Goal: Transaction & Acquisition: Register for event/course

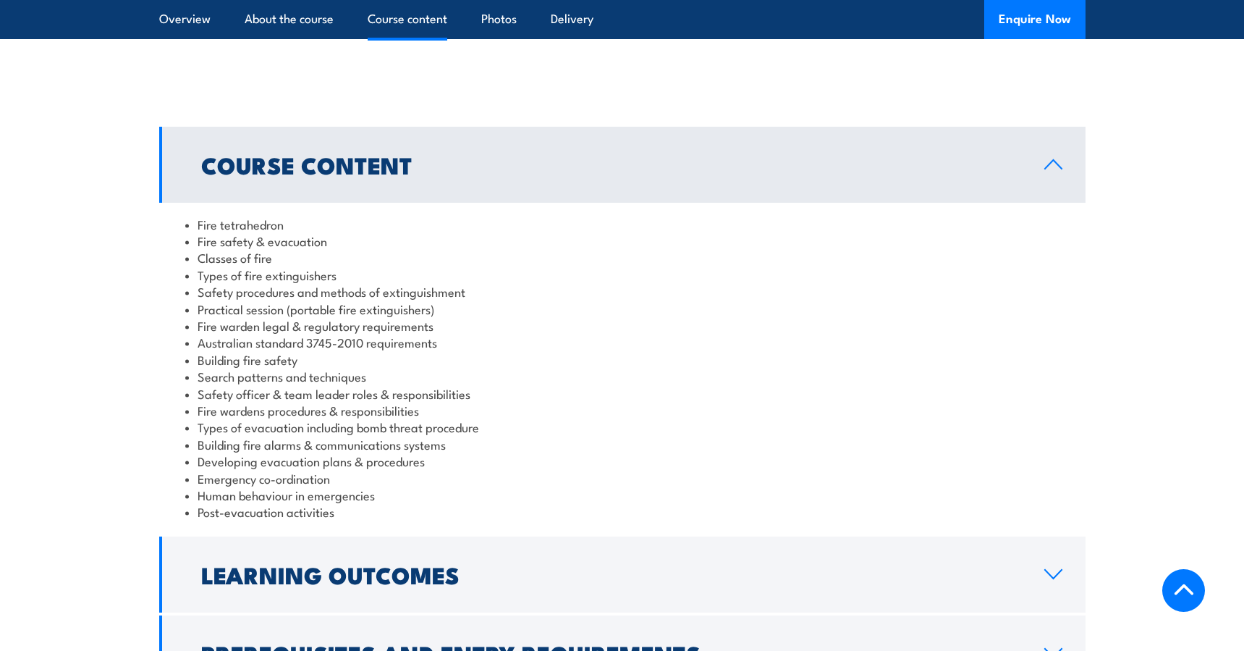
scroll to position [1230, 0]
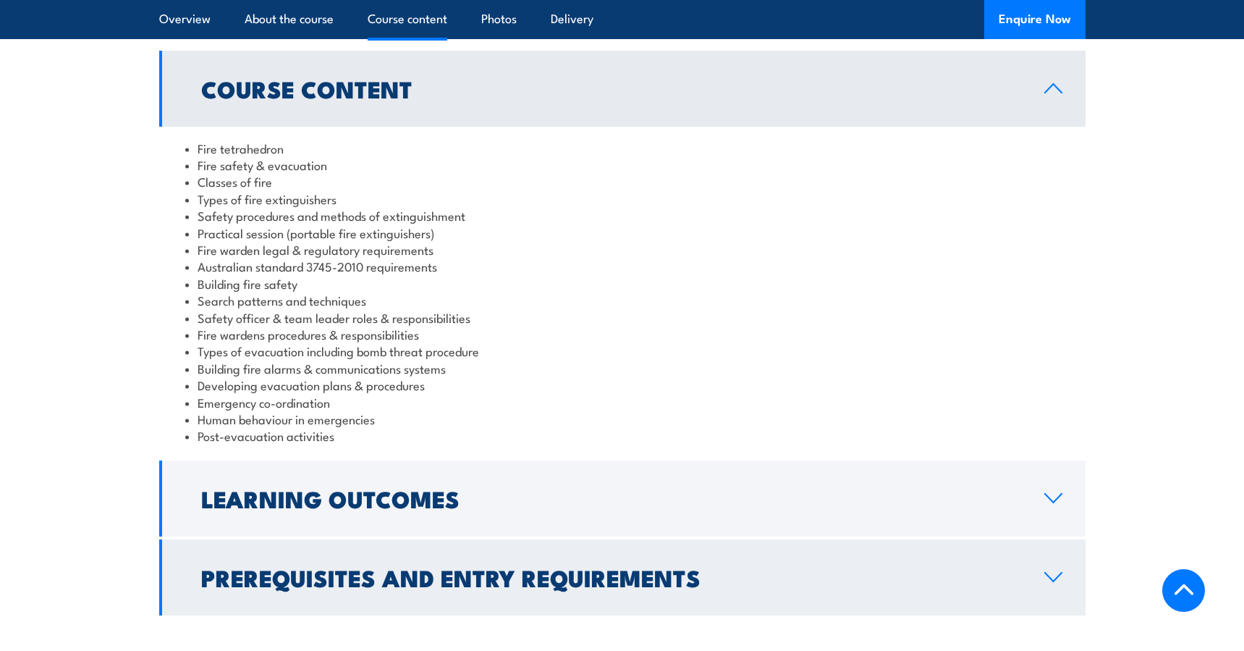
click at [478, 567] on h2 "Prerequisites and Entry Requirements" at bounding box center [611, 577] width 820 height 20
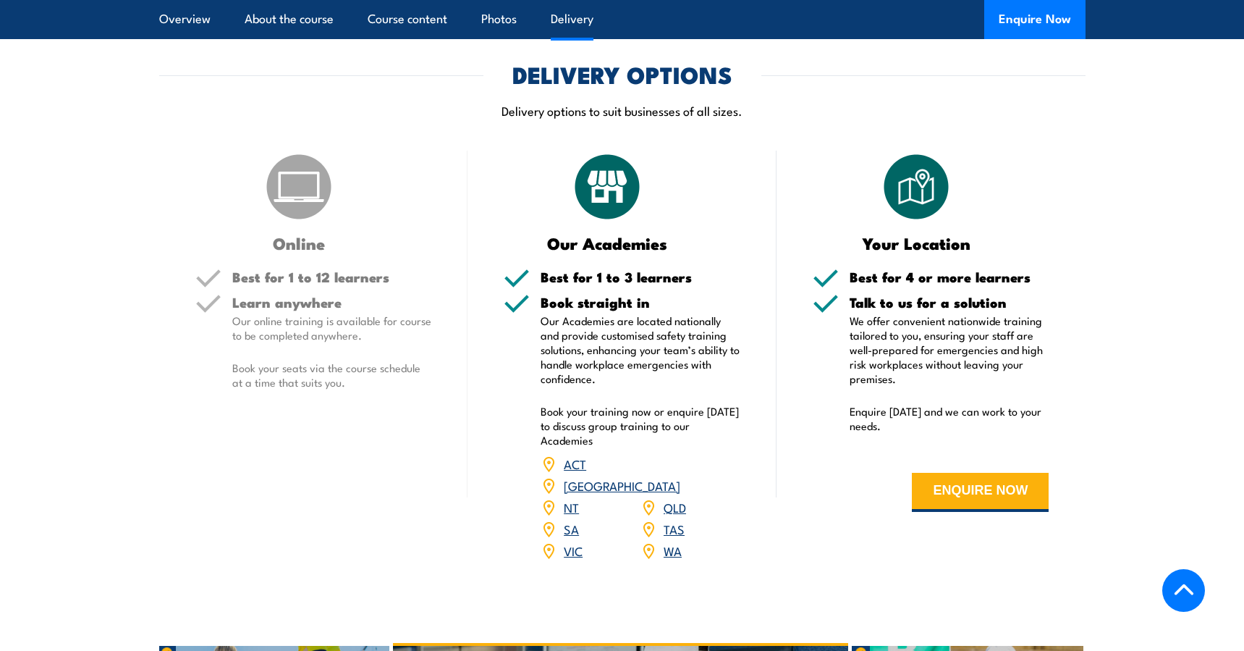
scroll to position [1665, 0]
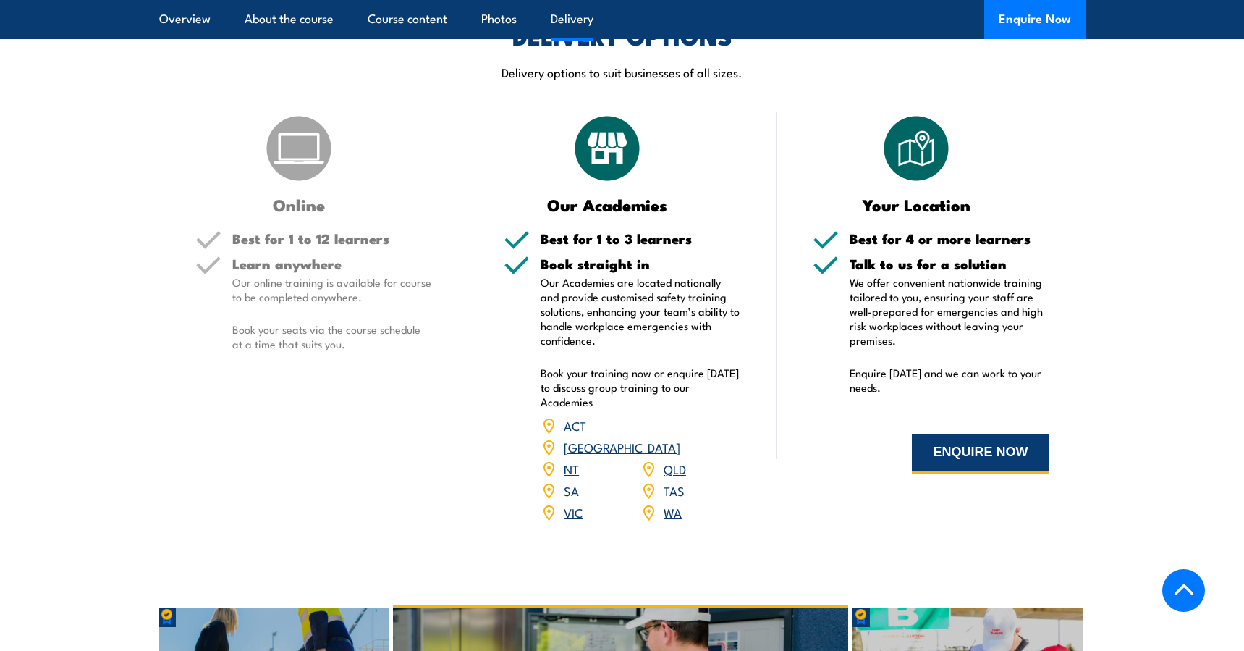
click at [926, 434] on button "ENQUIRE NOW" at bounding box center [980, 453] width 137 height 39
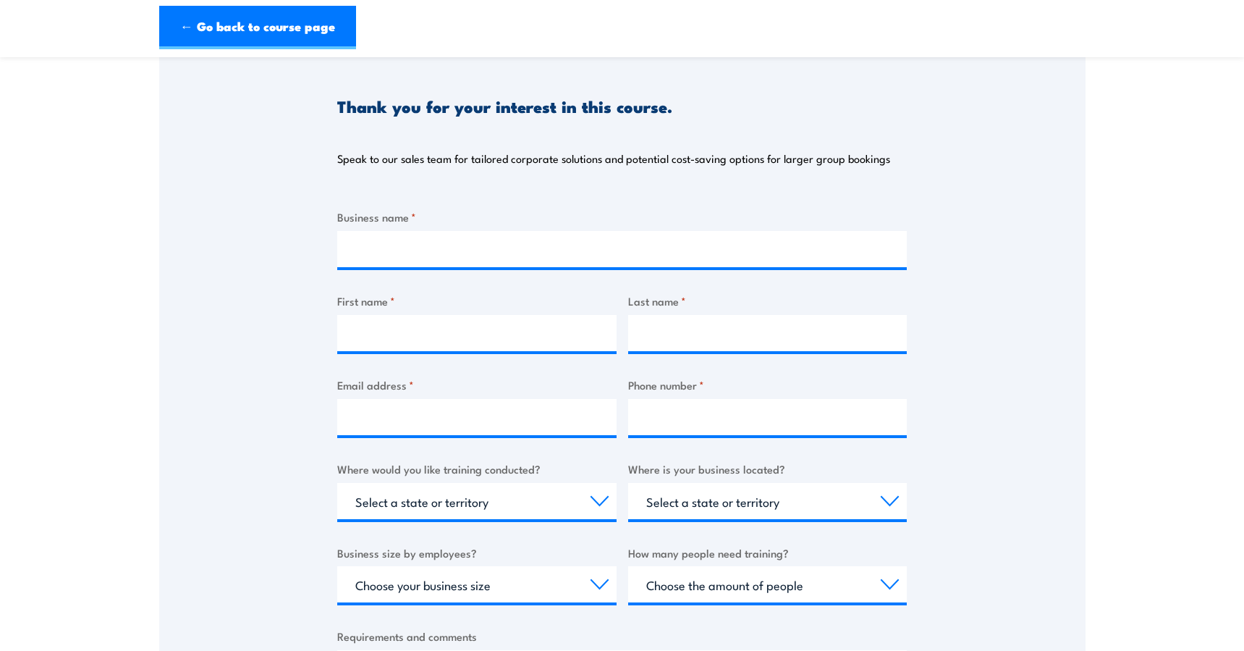
scroll to position [72, 0]
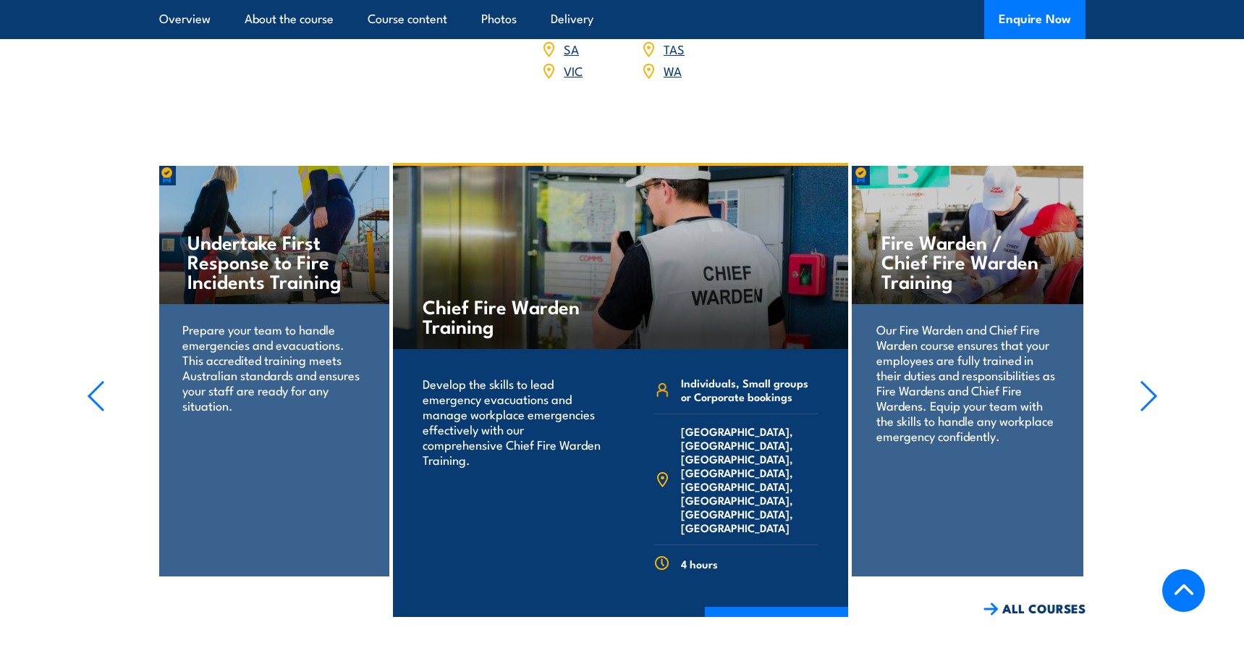
scroll to position [2326, 0]
click at [942, 321] on p "Our Fire Warden and Chief Fire Warden course ensures that your employees are fu…" at bounding box center [968, 382] width 182 height 122
click at [1155, 379] on icon "button" at bounding box center [1149, 395] width 18 height 32
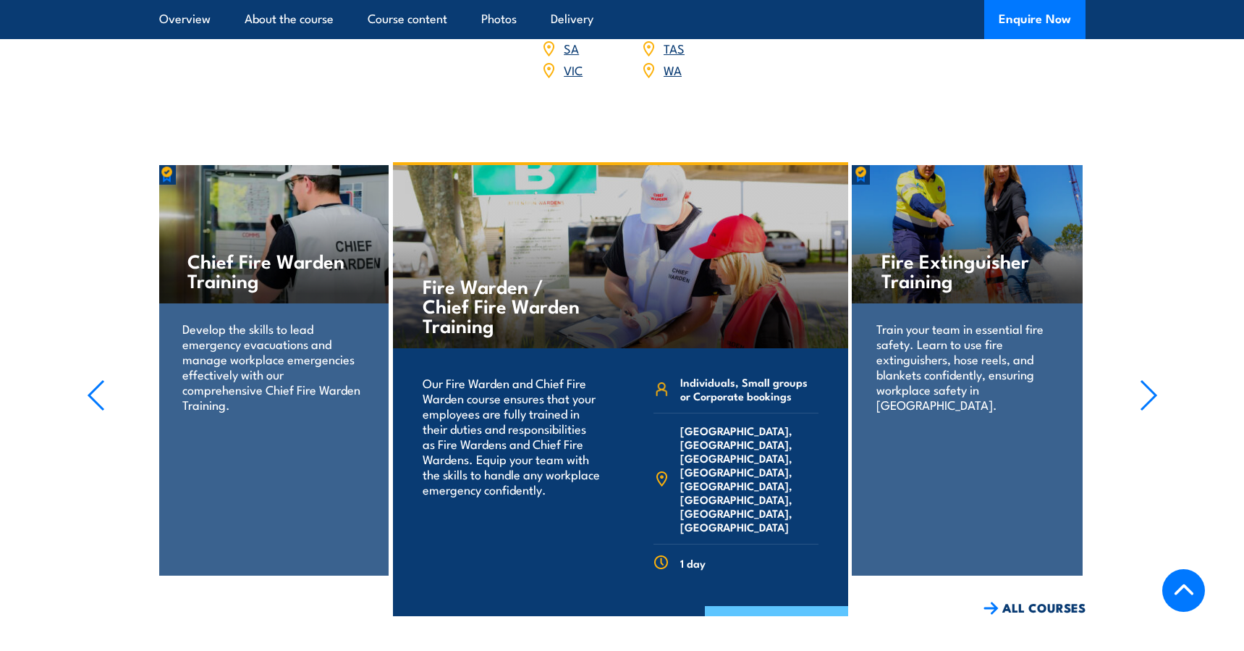
click at [752, 606] on link "COURSE DETAILS" at bounding box center [776, 625] width 143 height 38
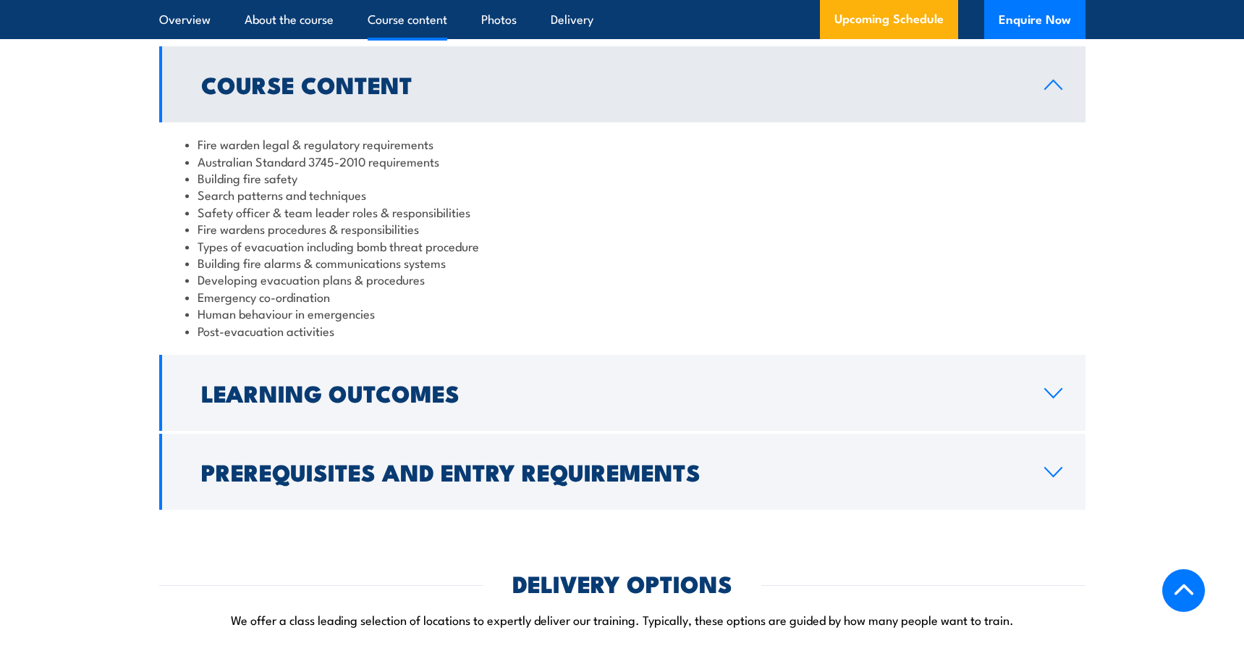
scroll to position [1448, 0]
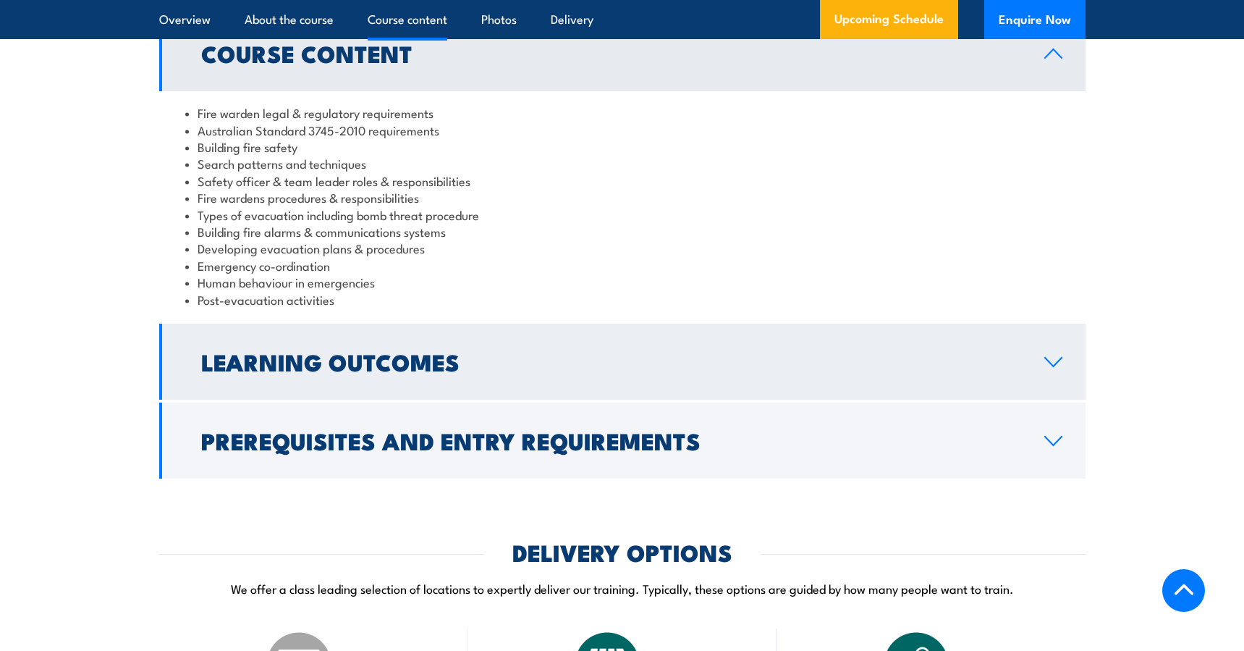
click at [1055, 388] on link "Learning Outcomes" at bounding box center [622, 362] width 926 height 76
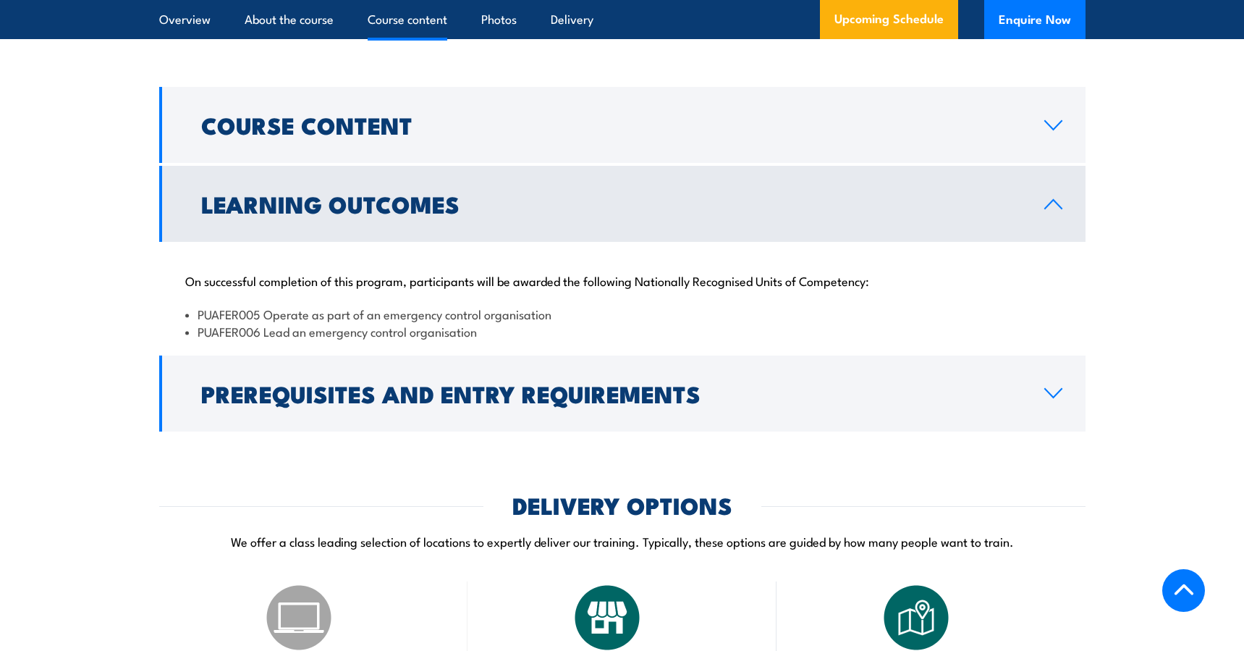
scroll to position [1375, 0]
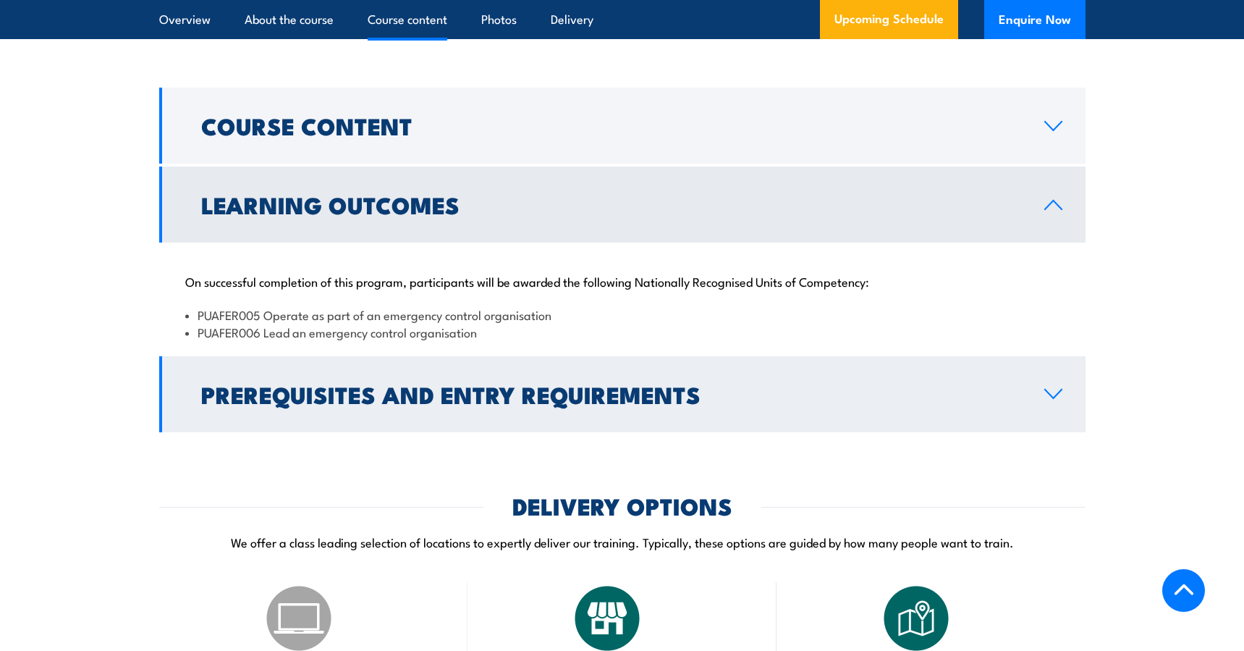
click at [1064, 392] on link "Prerequisites and Entry Requirements" at bounding box center [622, 394] width 926 height 76
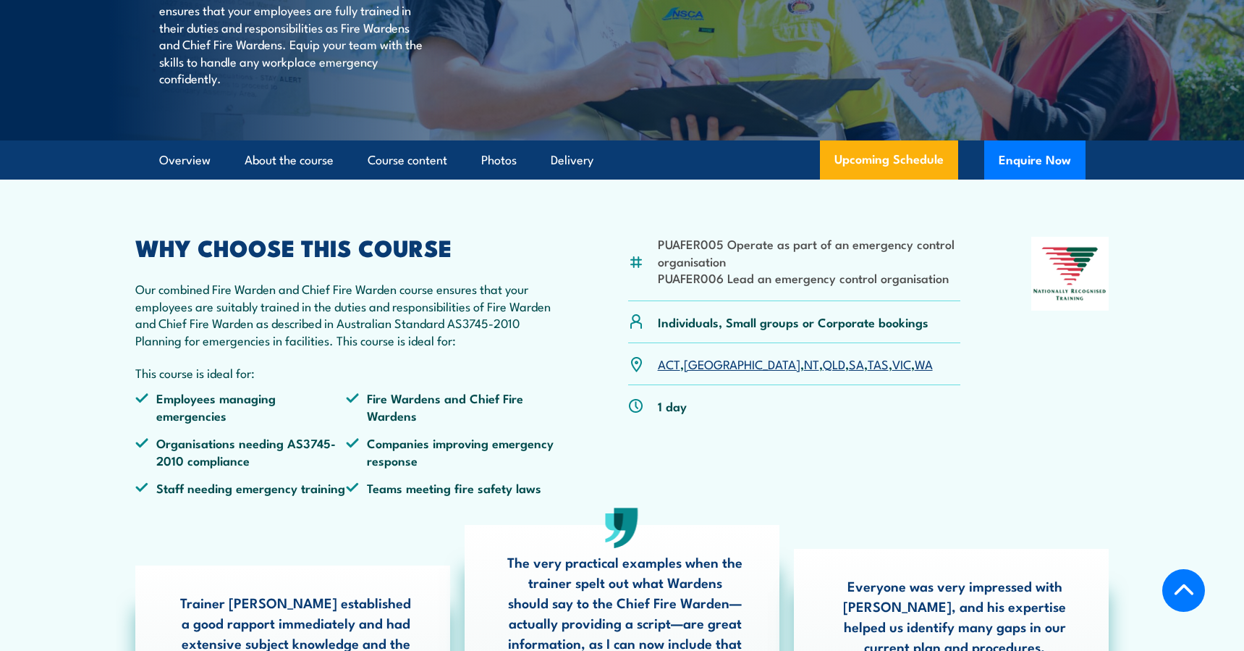
scroll to position [0, 0]
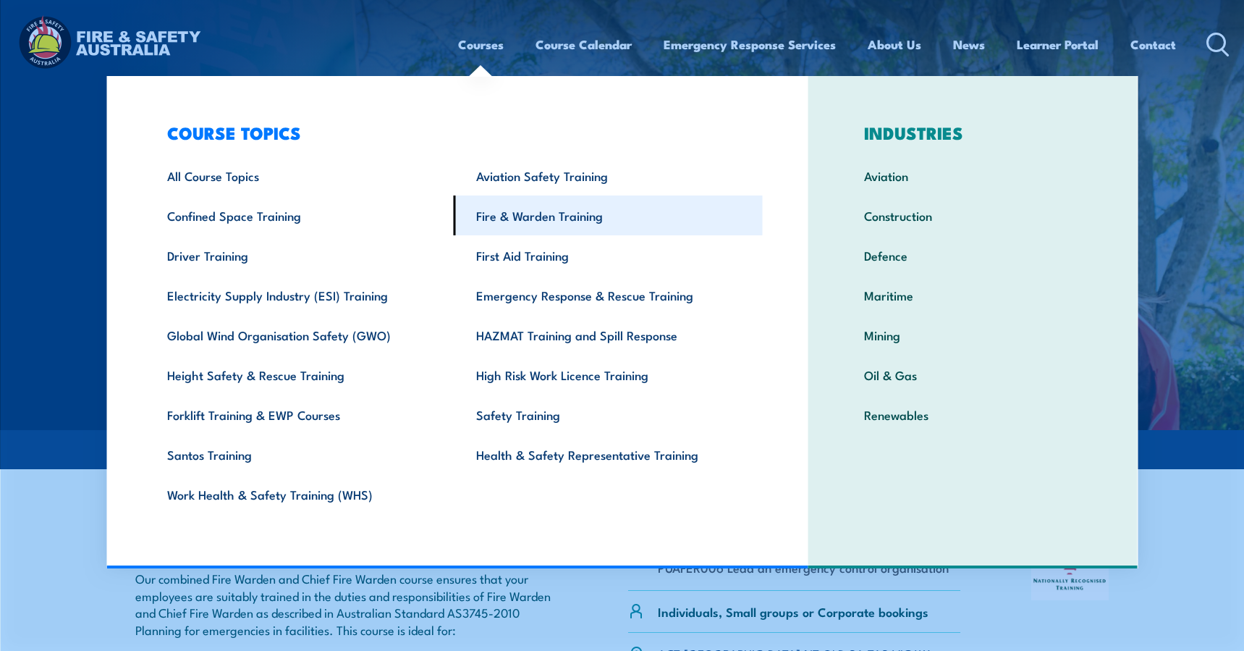
click at [500, 211] on link "Fire & Warden Training" at bounding box center [608, 215] width 309 height 40
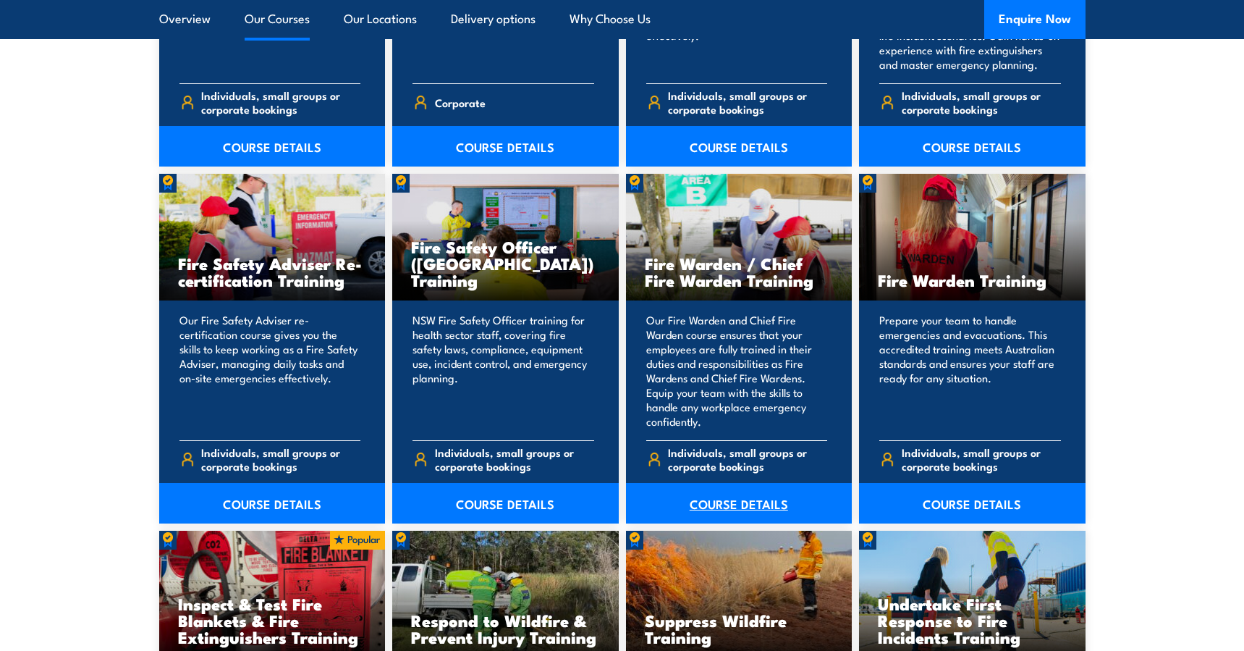
scroll to position [1810, 0]
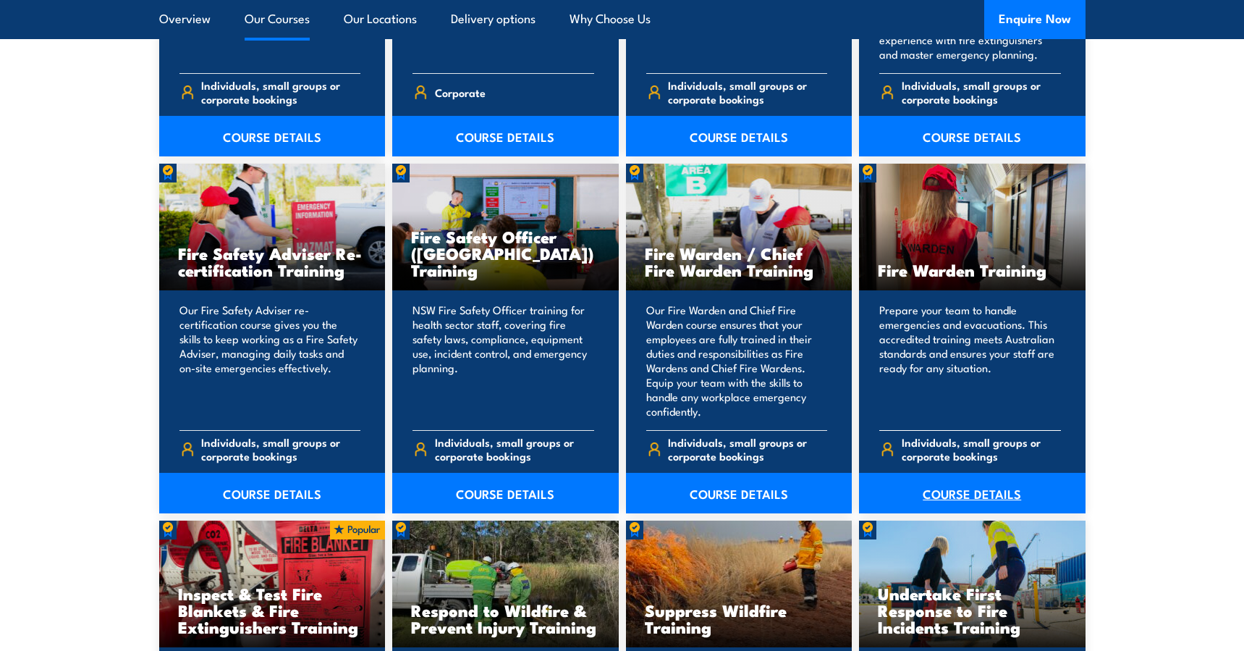
click at [960, 499] on link "COURSE DETAILS" at bounding box center [972, 493] width 227 height 41
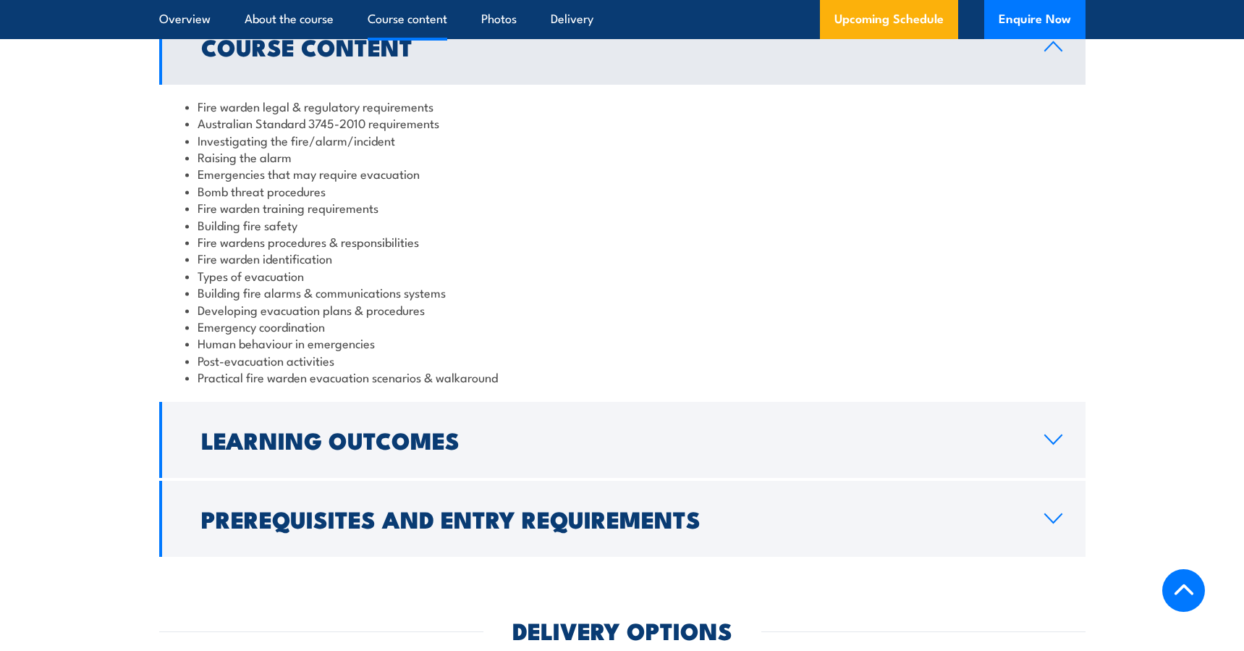
scroll to position [1520, 0]
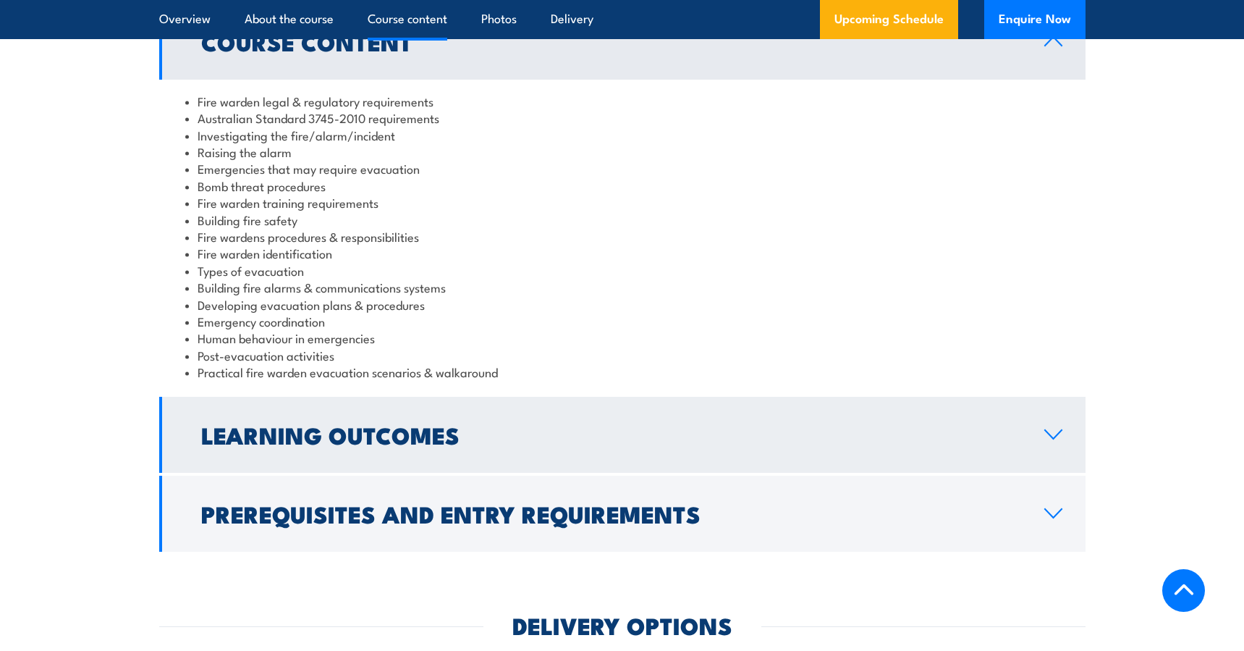
click at [1057, 437] on icon at bounding box center [1054, 434] width 20 height 12
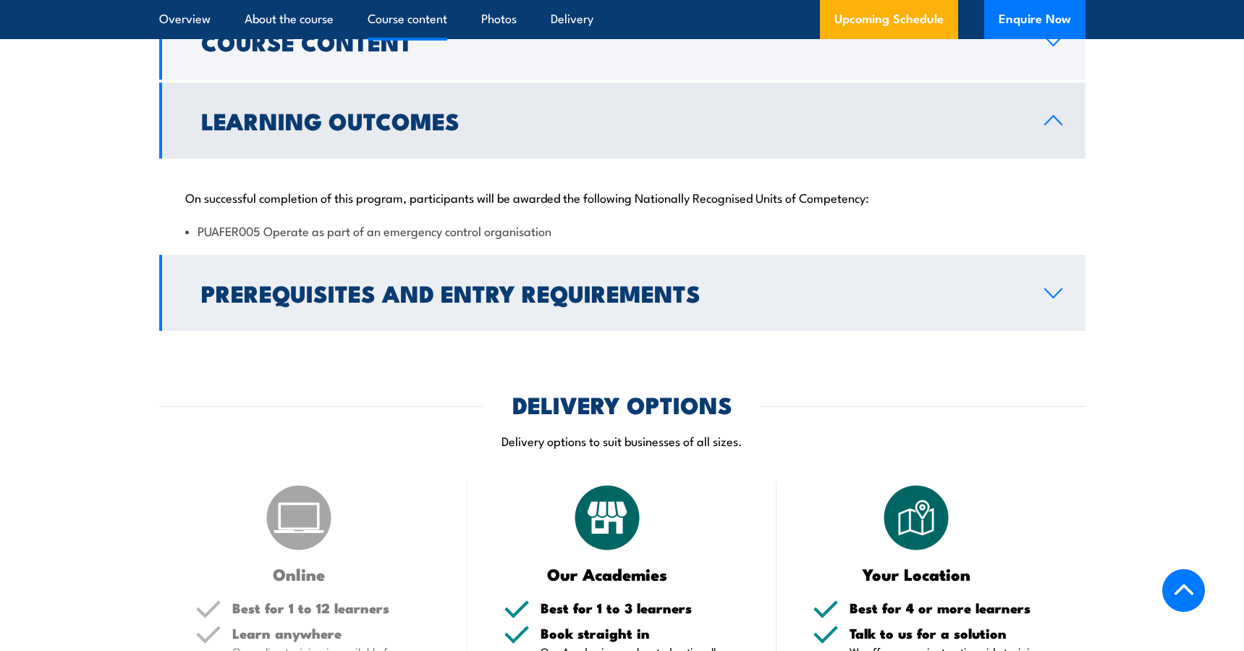
click at [1062, 294] on icon at bounding box center [1054, 293] width 20 height 12
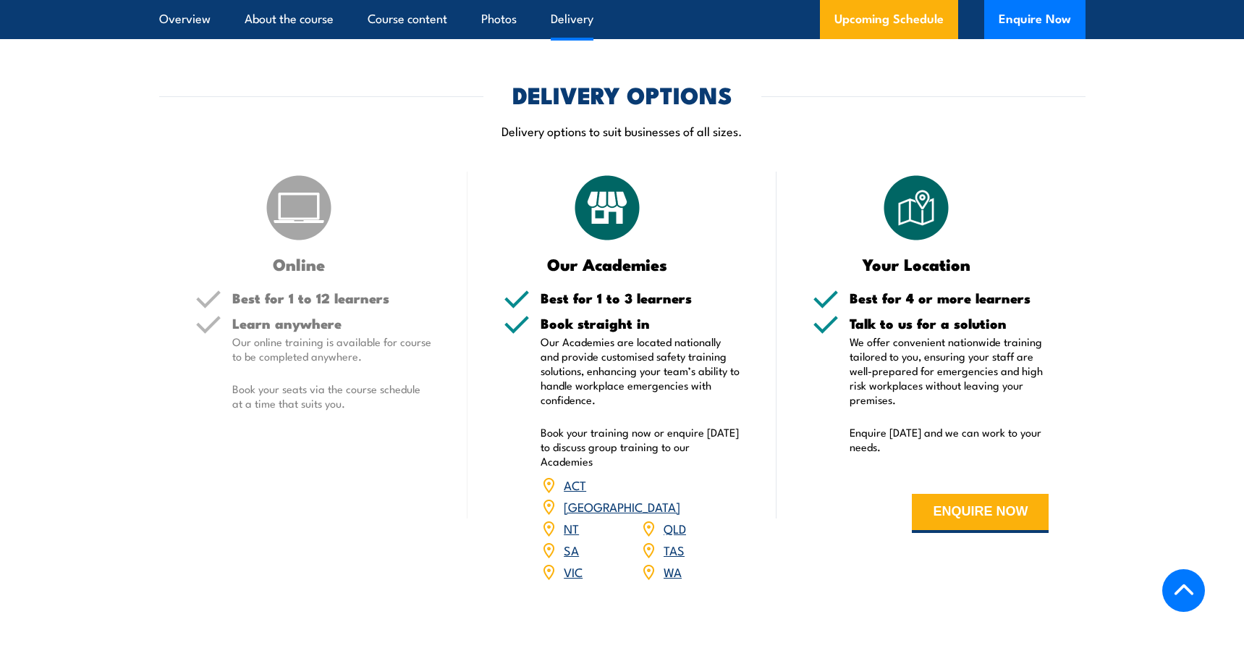
scroll to position [1882, 0]
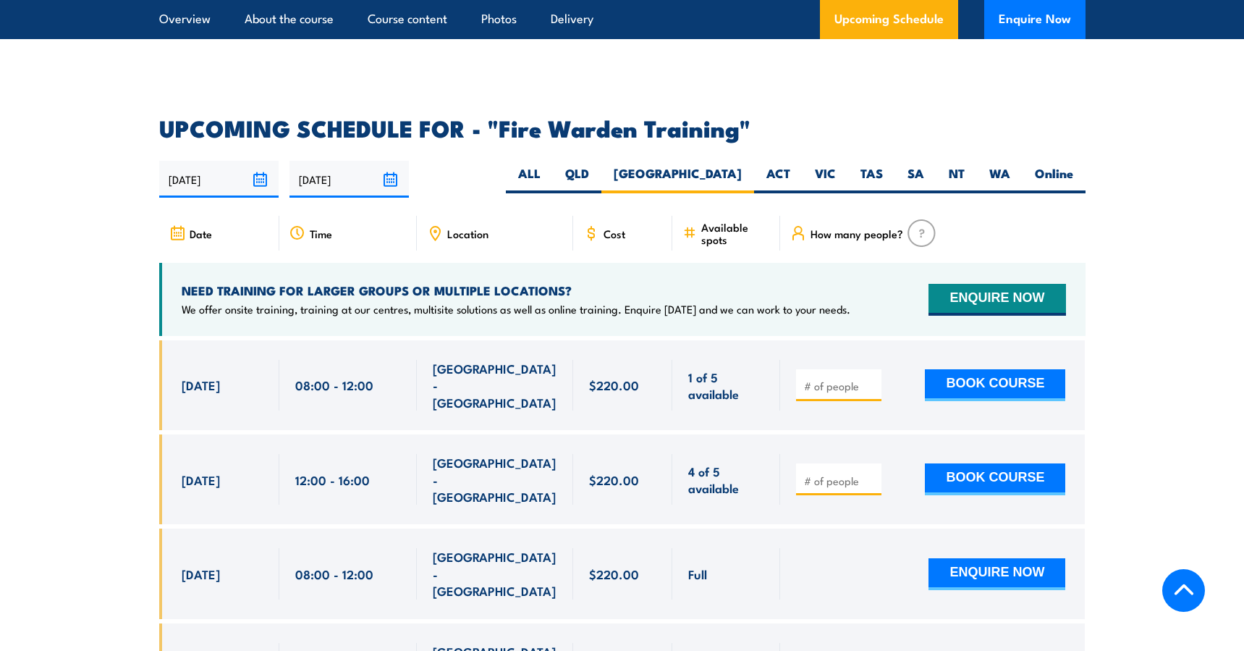
scroll to position [2547, 0]
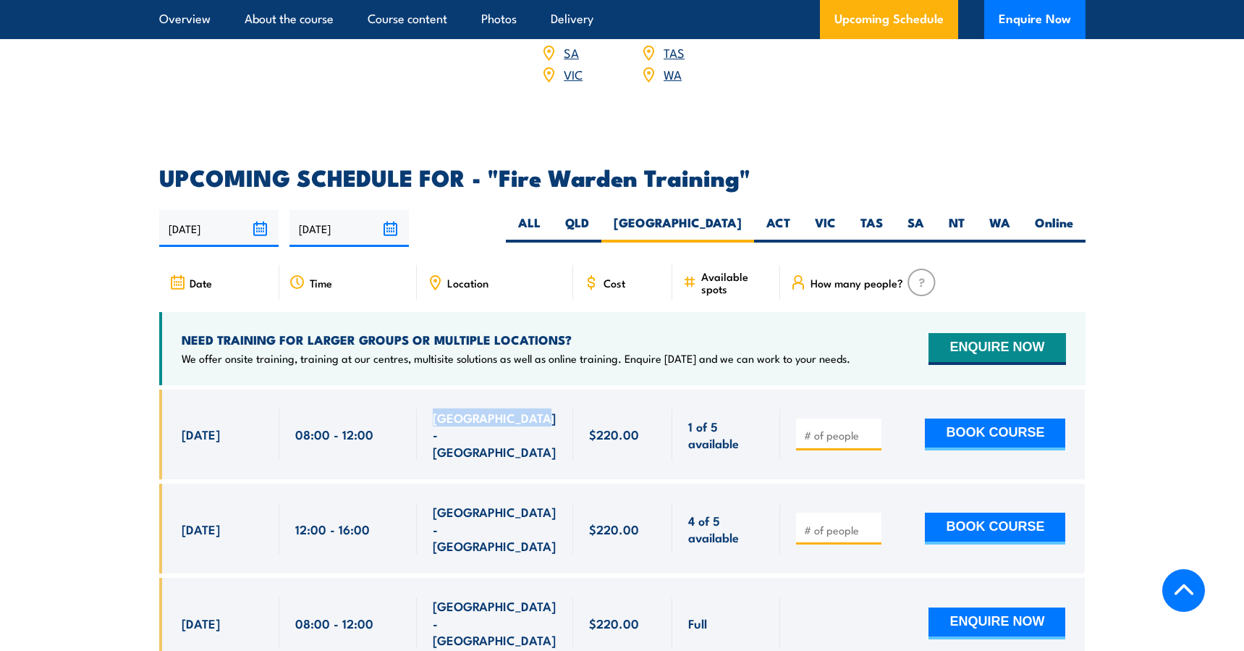
drag, startPoint x: 541, startPoint y: 408, endPoint x: 429, endPoint y: 411, distance: 111.5
click at [429, 411] on div "[GEOGRAPHIC_DATA] - [GEOGRAPHIC_DATA]" at bounding box center [495, 434] width 156 height 90
copy span "[GEOGRAPHIC_DATA] - [GEOGRAPHIC_DATA]"
click at [426, 397] on div "[GEOGRAPHIC_DATA] - [GEOGRAPHIC_DATA]" at bounding box center [495, 434] width 156 height 90
click at [818, 428] on input "number" at bounding box center [840, 435] width 72 height 14
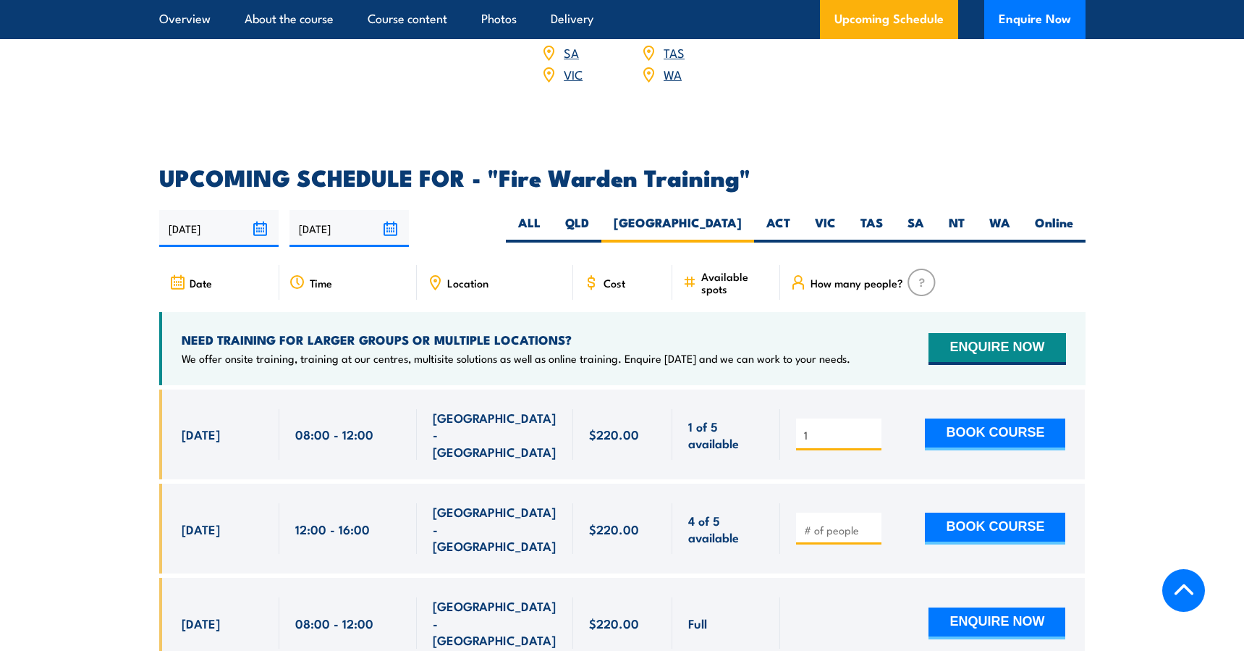
type input "1"
click at [870, 428] on input "1" at bounding box center [840, 435] width 72 height 14
click at [844, 512] on div at bounding box center [838, 528] width 85 height 32
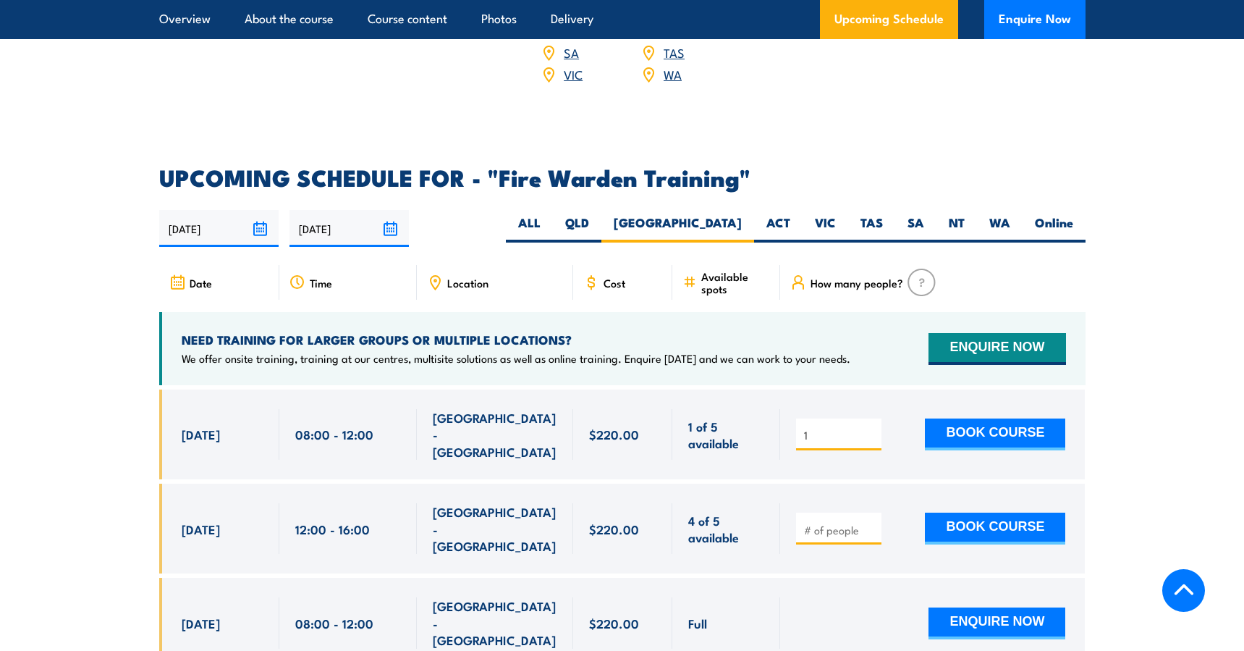
click at [859, 523] on input "number" at bounding box center [840, 530] width 72 height 14
click at [873, 523] on input "1" at bounding box center [840, 530] width 72 height 14
click at [873, 523] on input "2" at bounding box center [840, 530] width 72 height 14
click at [873, 523] on input "3" at bounding box center [840, 530] width 72 height 14
click at [871, 523] on input "4" at bounding box center [840, 530] width 72 height 14
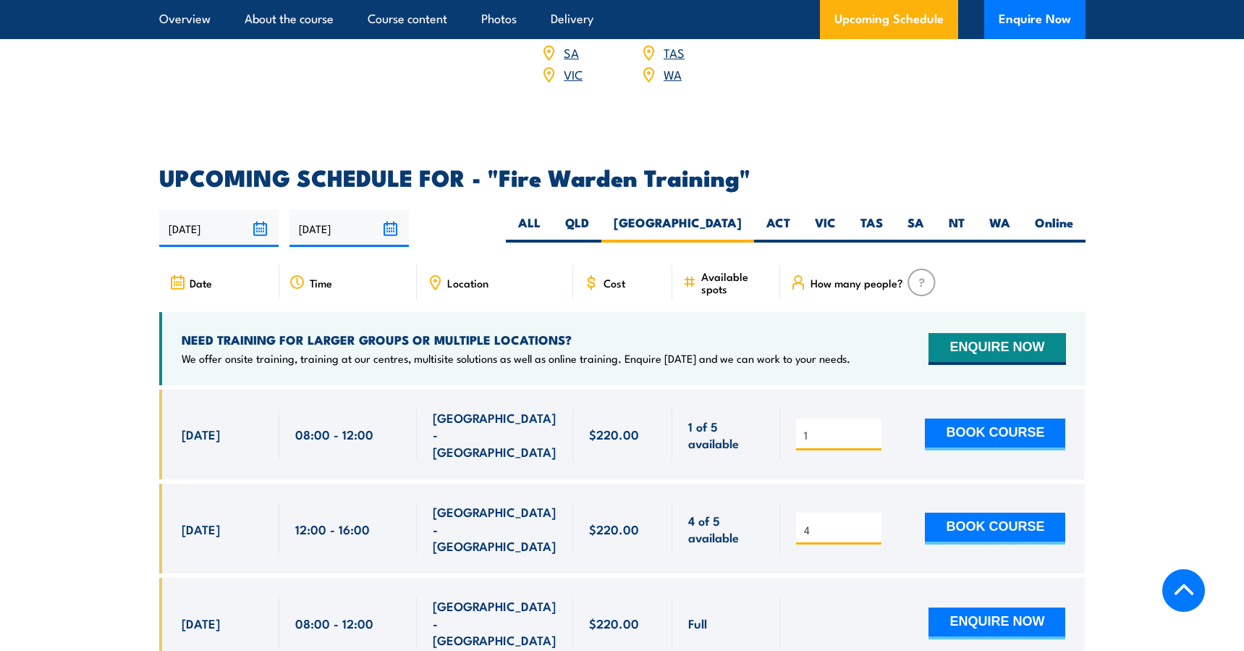
click at [871, 523] on input "4" at bounding box center [840, 530] width 72 height 14
click at [869, 523] on input "3" at bounding box center [840, 530] width 72 height 14
click at [869, 523] on input "2" at bounding box center [840, 530] width 72 height 14
type input "1"
click at [869, 523] on input "1" at bounding box center [840, 530] width 72 height 14
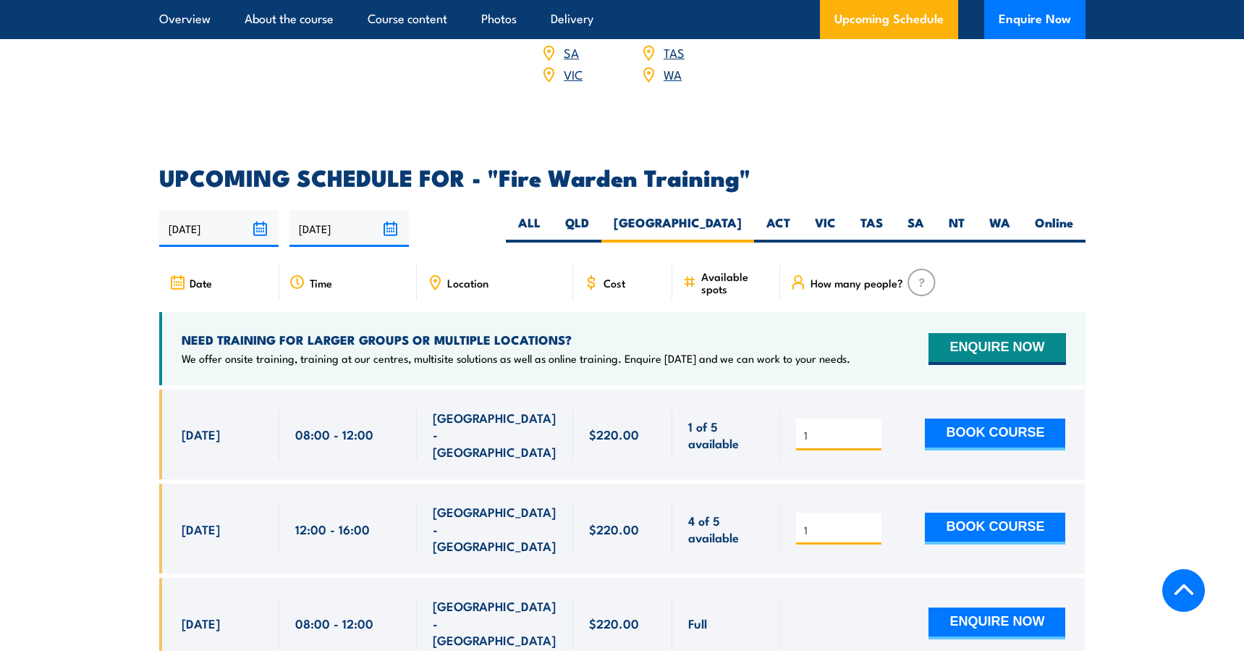
click at [869, 523] on input "1" at bounding box center [840, 530] width 72 height 14
click at [869, 428] on input "1" at bounding box center [840, 435] width 72 height 14
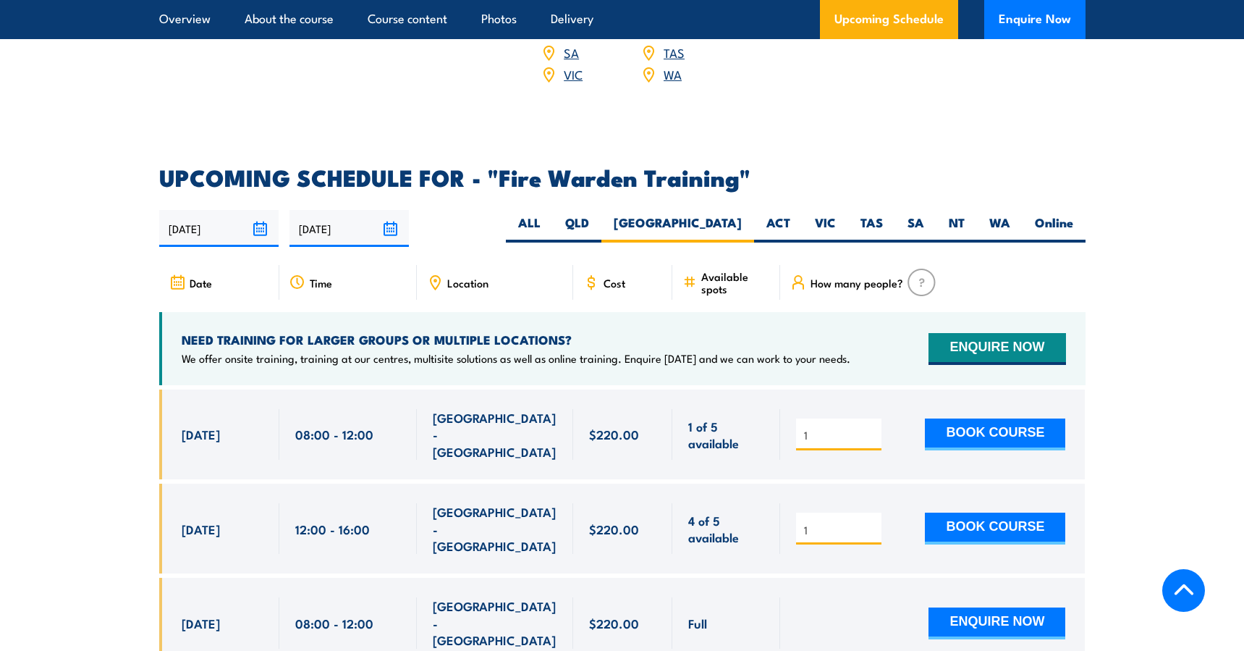
click at [869, 428] on input "1" at bounding box center [840, 435] width 72 height 14
click at [829, 428] on input "1" at bounding box center [840, 435] width 72 height 14
click at [819, 523] on input "1" at bounding box center [840, 530] width 72 height 14
click at [748, 512] on span "4 of 5 available" at bounding box center [726, 529] width 76 height 34
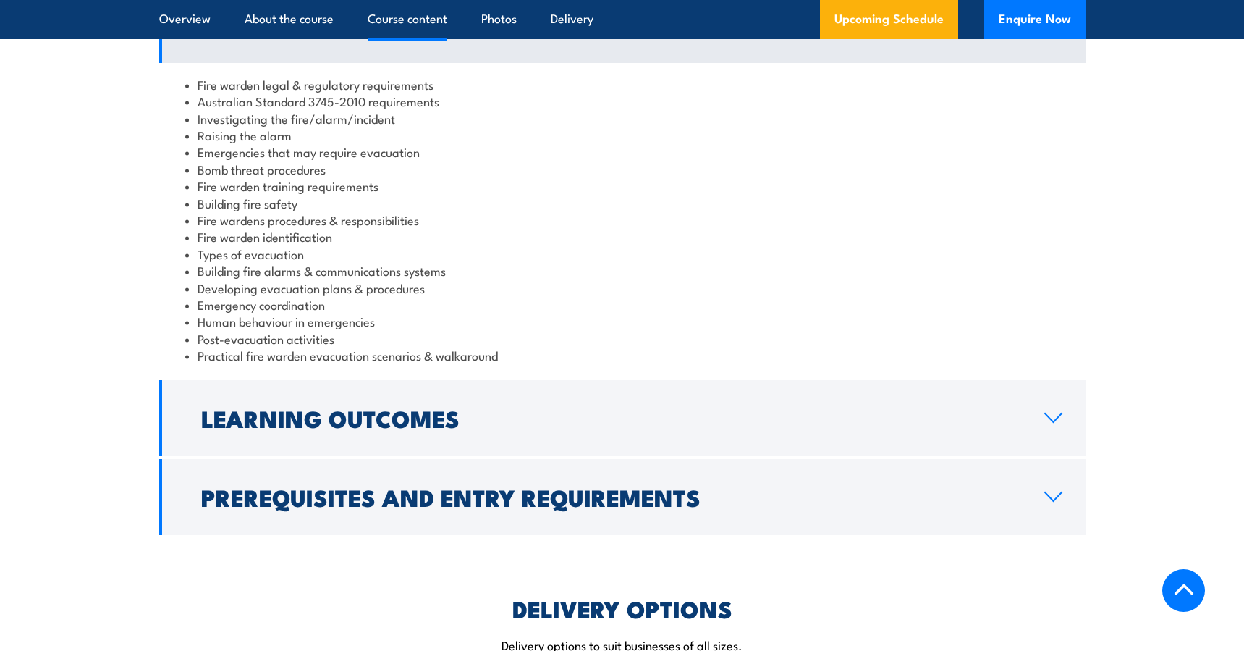
scroll to position [1534, 0]
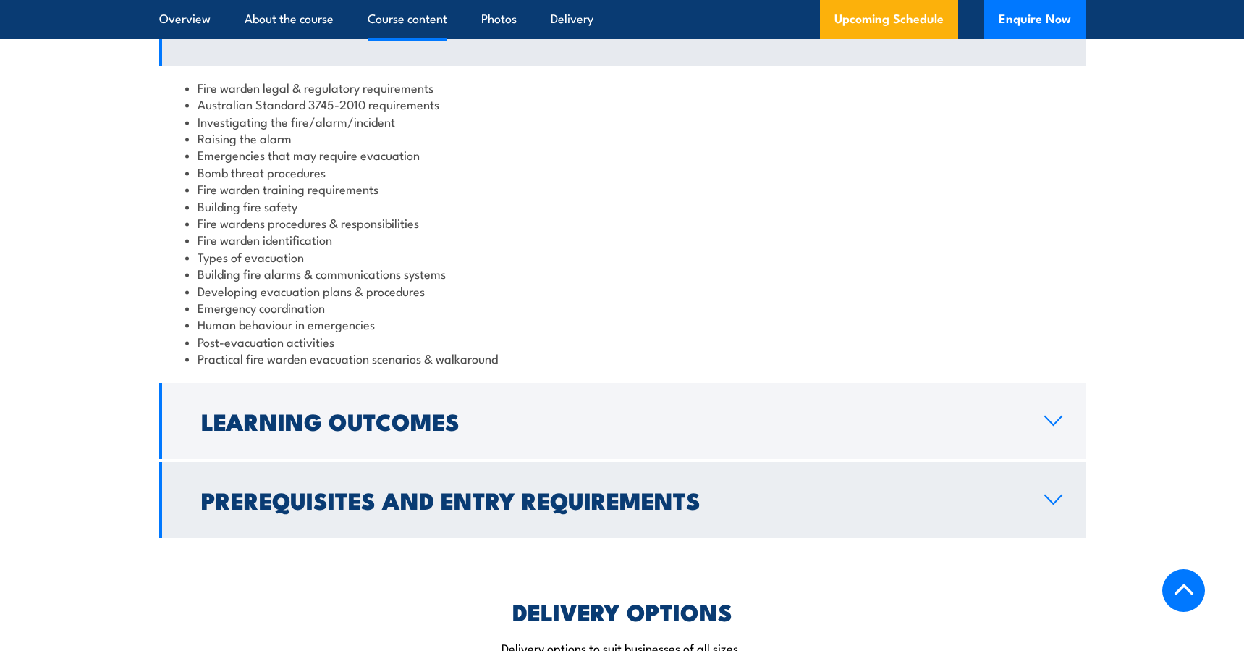
click at [1052, 417] on icon at bounding box center [1054, 421] width 20 height 12
click at [1053, 417] on div "Course Content Fire warden legal & regulatory requirements Australian Standard …" at bounding box center [622, 264] width 926 height 548
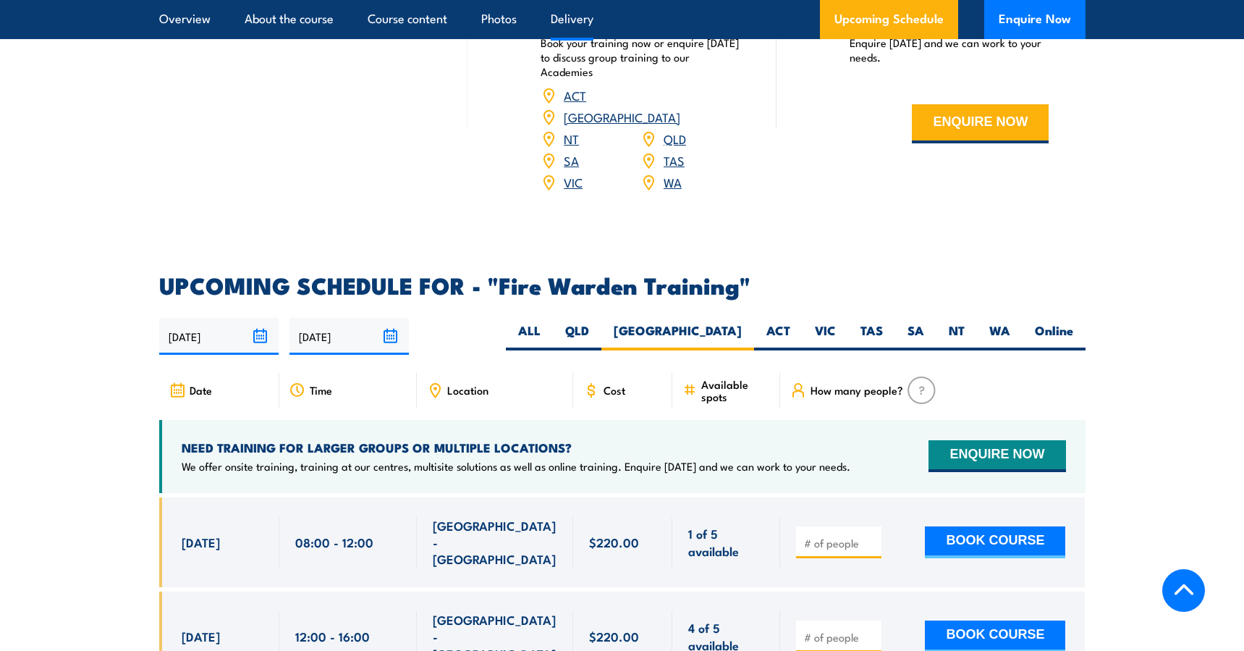
scroll to position [2330, 0]
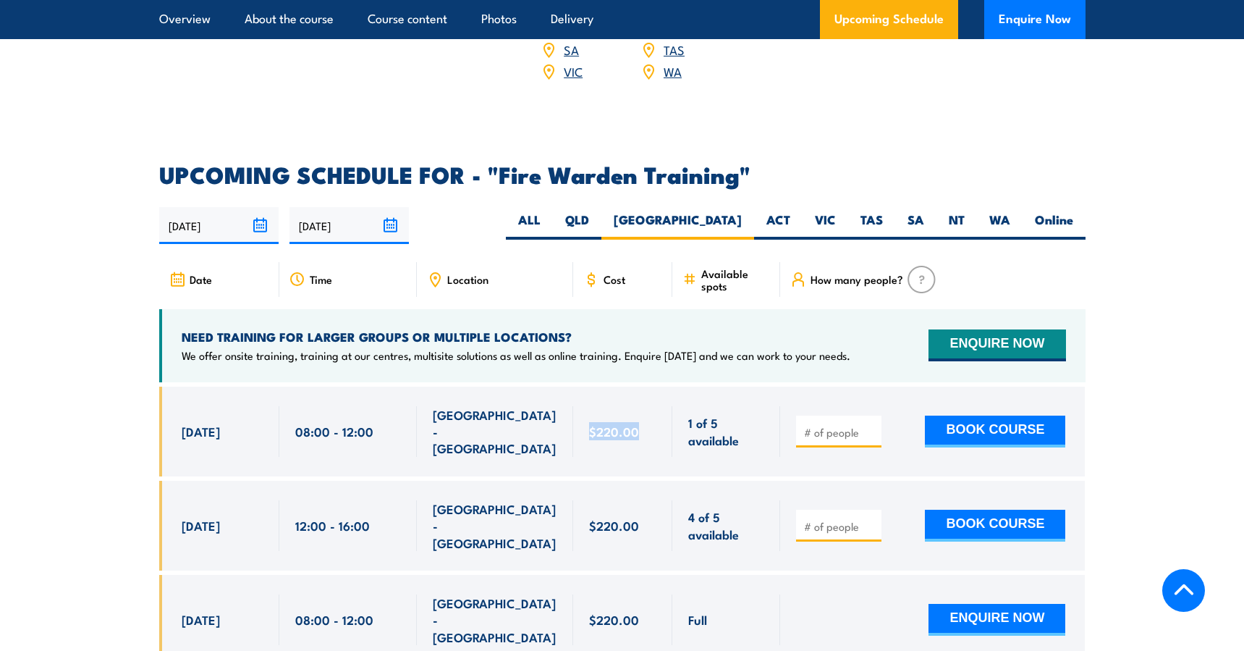
drag, startPoint x: 640, startPoint y: 401, endPoint x: 581, endPoint y: 401, distance: 58.6
click at [581, 401] on div "$220.00" at bounding box center [623, 432] width 100 height 90
click at [647, 406] on div "$220.00" at bounding box center [623, 431] width 68 height 51
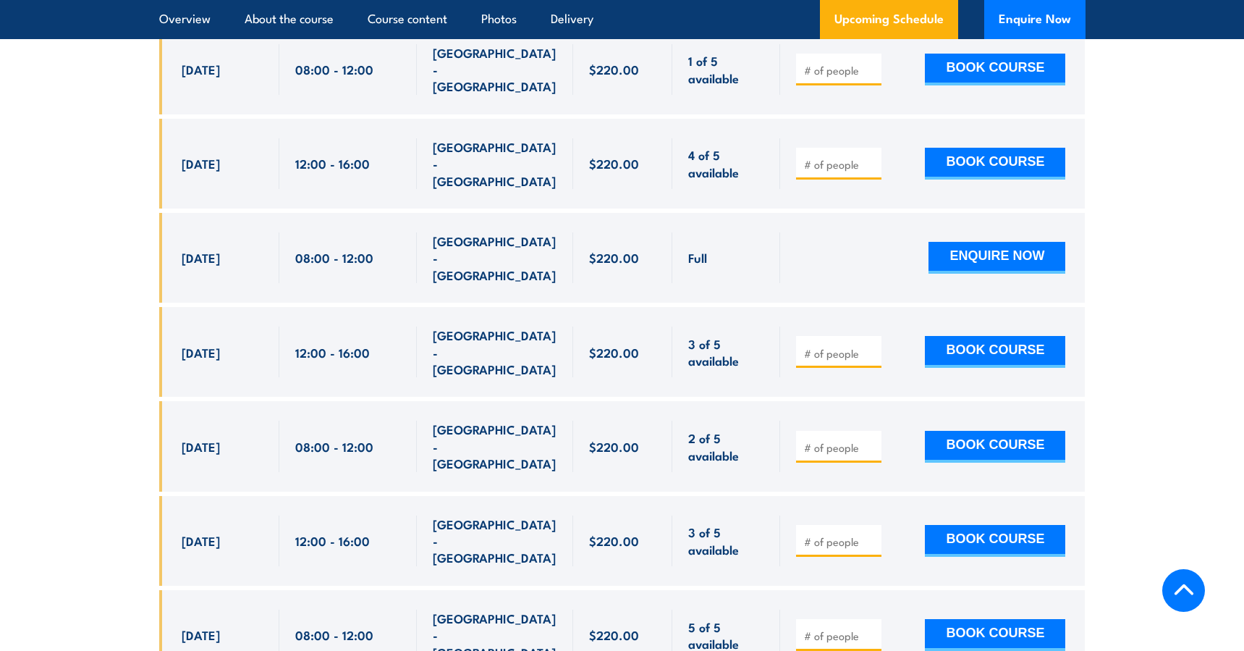
scroll to position [2475, 0]
